Goal: Find specific page/section: Find specific page/section

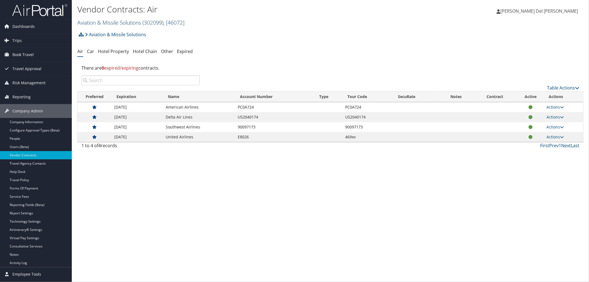
click at [106, 23] on link "Aviation & Missile Solutions ( 302099 ) , [ 46072 ]" at bounding box center [130, 22] width 107 height 7
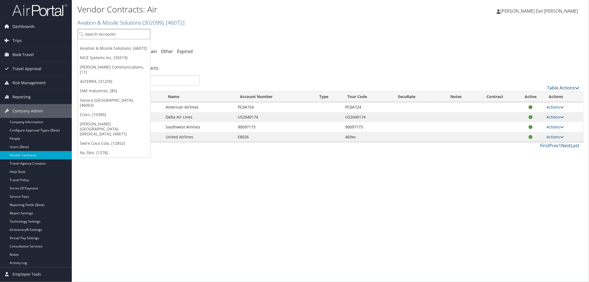
click at [104, 31] on input "search" at bounding box center [114, 34] width 73 height 10
type input "healthe"
click at [105, 47] on div "HealthEquity (7150), [3581]" at bounding box center [123, 45] width 97 height 5
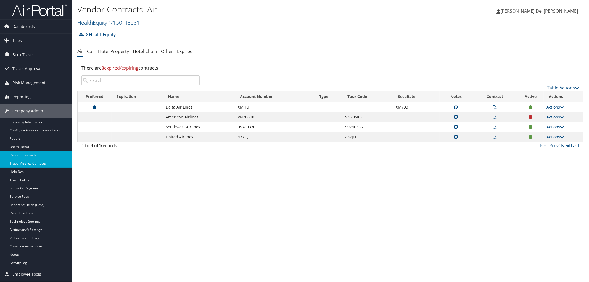
click at [31, 164] on link "Travel Agency Contacts" at bounding box center [36, 163] width 72 height 8
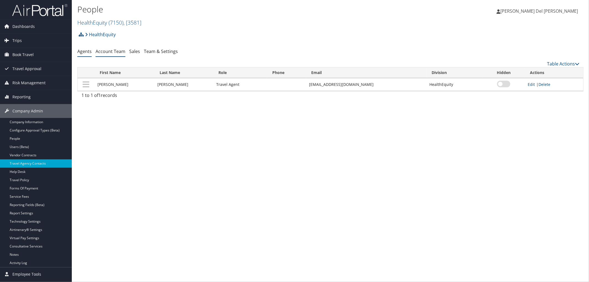
click at [111, 52] on link "Account Team" at bounding box center [111, 51] width 30 height 6
